Goal: Go to known website: Access a specific website the user already knows

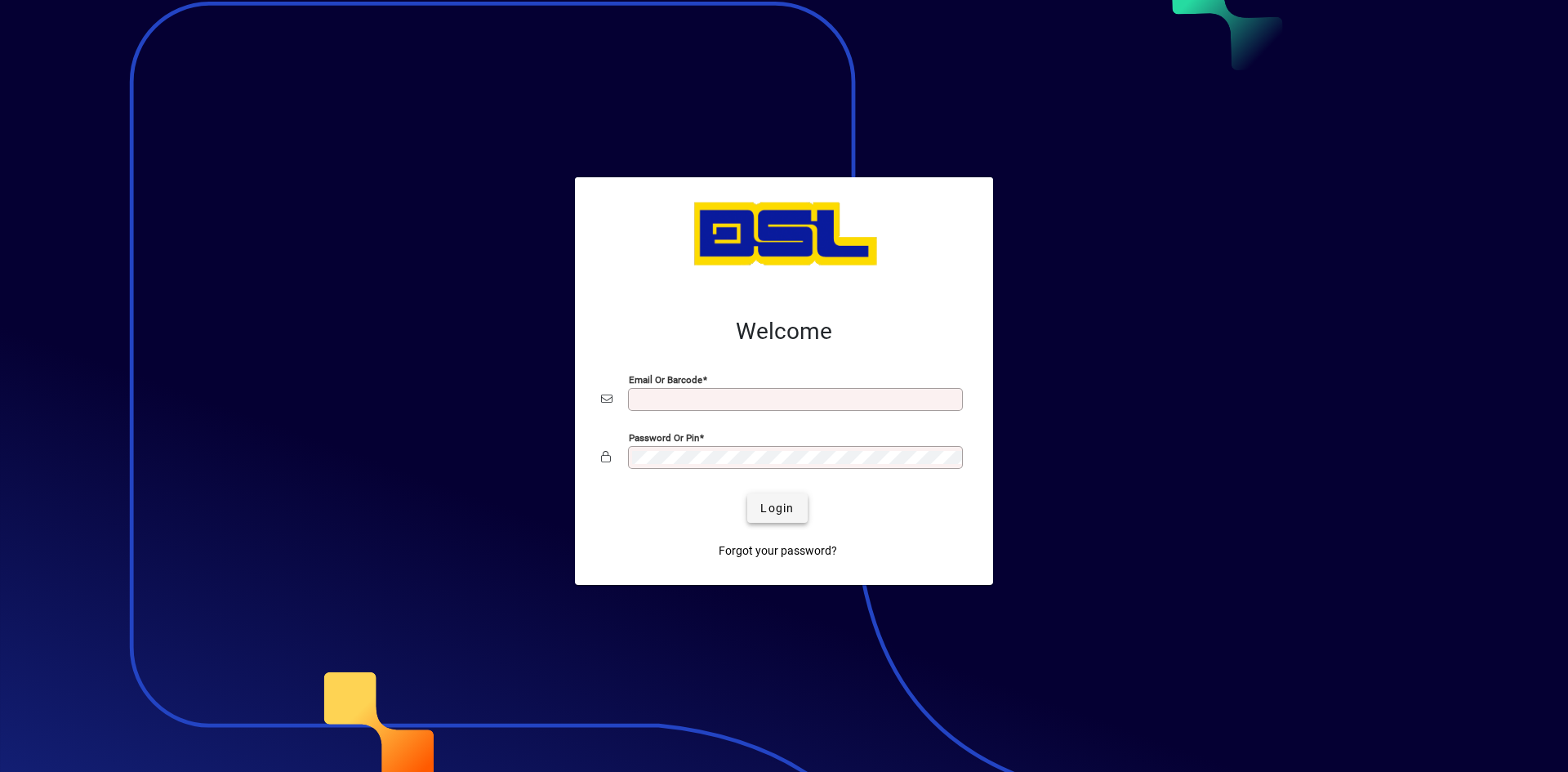
type input "**********"
click at [774, 504] on span "Login" at bounding box center [777, 508] width 34 height 17
